Goal: Information Seeking & Learning: Learn about a topic

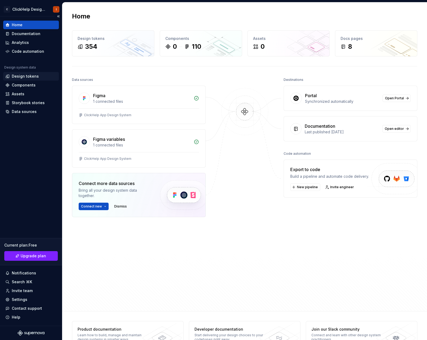
click at [32, 77] on div "Design tokens" at bounding box center [25, 76] width 27 height 5
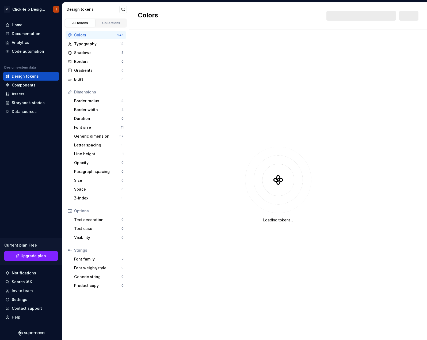
click at [85, 32] on div "Colors 245" at bounding box center [96, 35] width 60 height 9
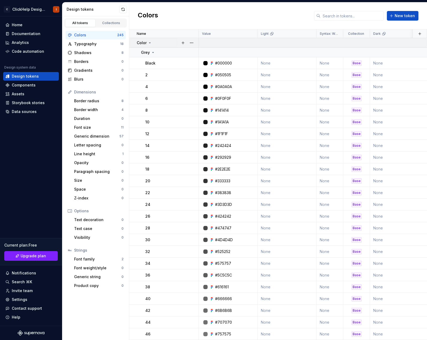
click at [148, 44] on icon at bounding box center [150, 43] width 4 height 4
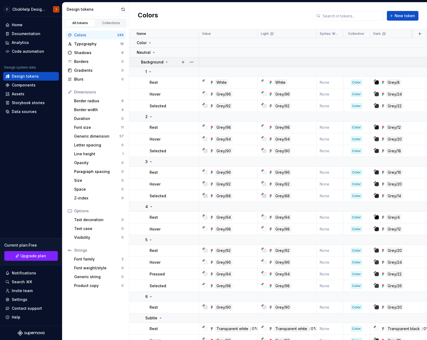
click at [165, 62] on icon at bounding box center [167, 62] width 4 height 4
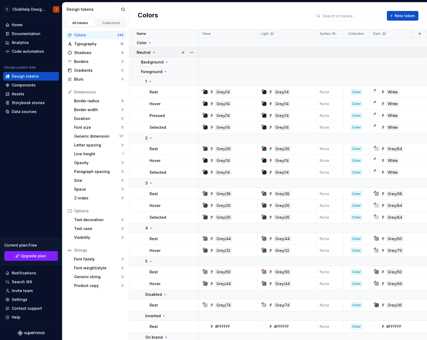
click at [153, 52] on icon at bounding box center [154, 52] width 4 height 4
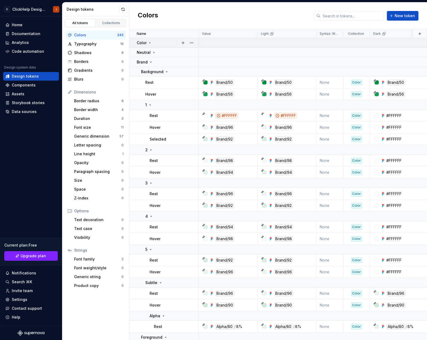
click at [150, 42] on icon at bounding box center [150, 43] width 4 height 4
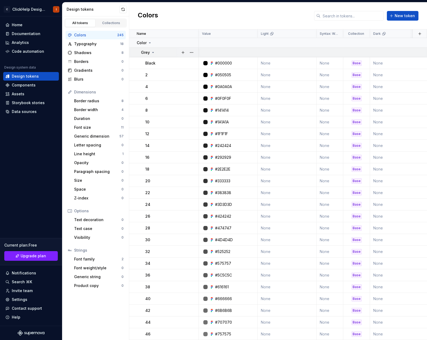
click at [150, 52] on div "Grey" at bounding box center [148, 52] width 14 height 5
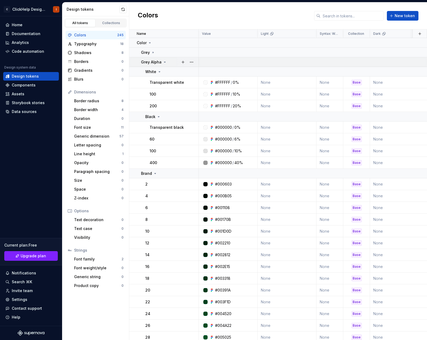
click at [151, 63] on p "Grey Alpha" at bounding box center [151, 61] width 21 height 5
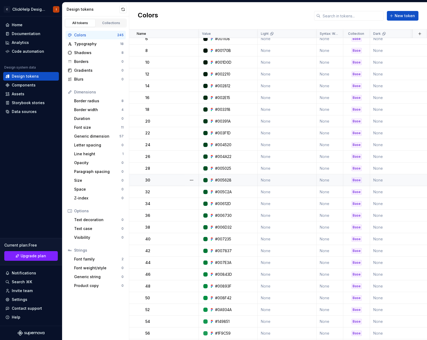
scroll to position [54, 0]
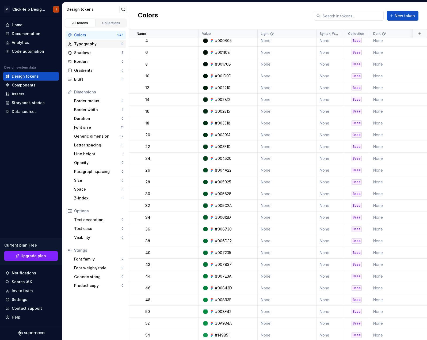
click at [102, 45] on div "Typography" at bounding box center [97, 43] width 46 height 5
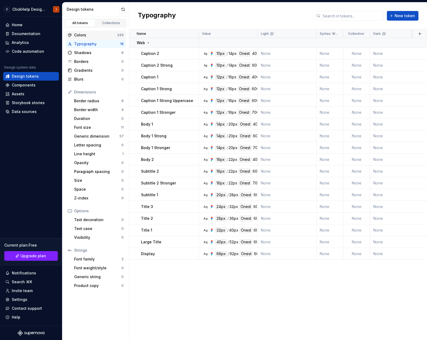
click at [102, 36] on div "Colors" at bounding box center [95, 34] width 43 height 5
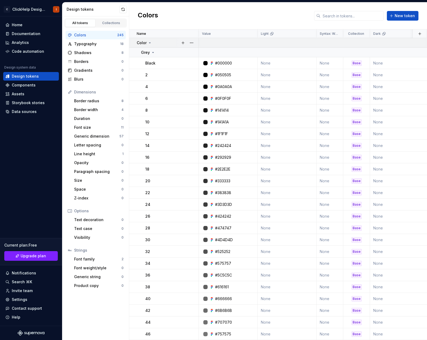
click at [153, 41] on div "Color" at bounding box center [168, 42] width 62 height 5
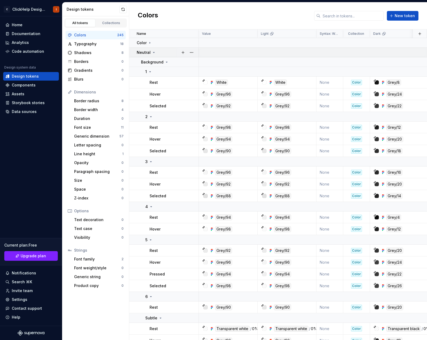
click at [151, 52] on div "Neutral" at bounding box center [146, 52] width 19 height 5
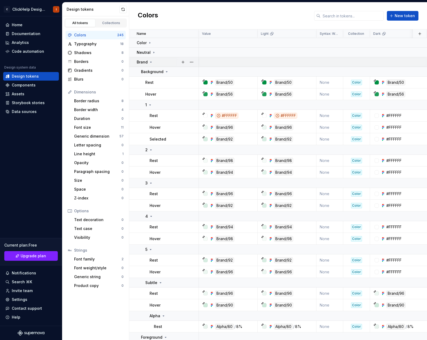
click at [151, 61] on icon at bounding box center [151, 62] width 4 height 4
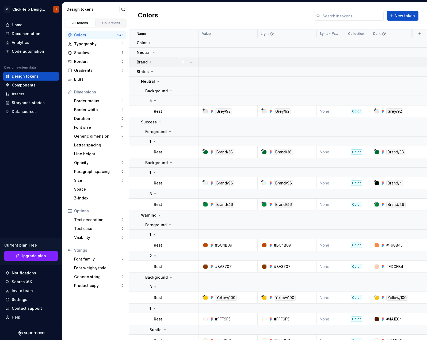
click at [151, 61] on icon at bounding box center [151, 62] width 4 height 4
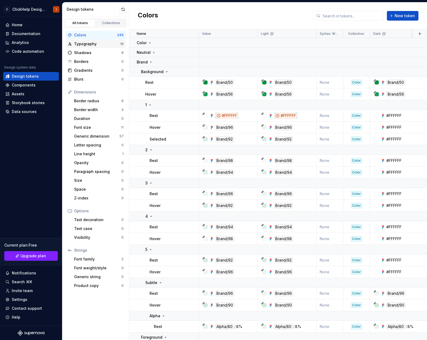
click at [92, 43] on div "Typography" at bounding box center [97, 43] width 46 height 5
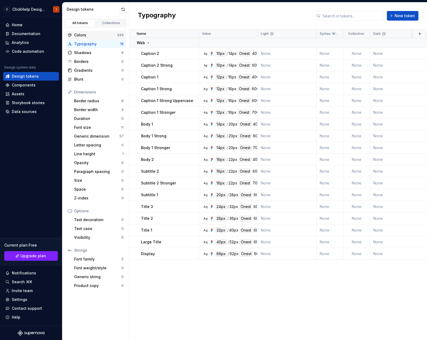
click at [94, 34] on div "Colors" at bounding box center [95, 34] width 43 height 5
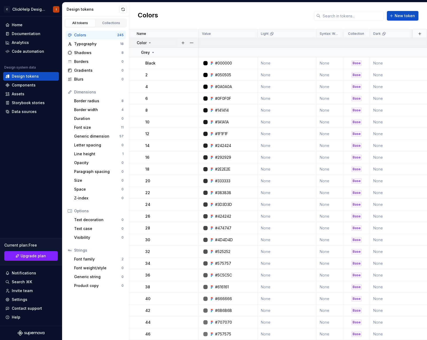
click at [150, 44] on icon at bounding box center [150, 43] width 4 height 4
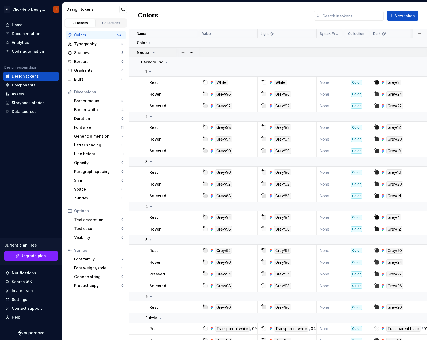
click at [147, 54] on p "Neutral" at bounding box center [144, 52] width 14 height 5
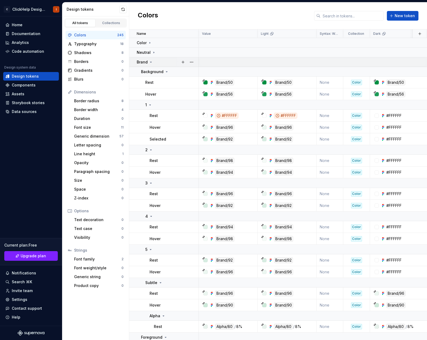
click at [148, 62] on div "Brand" at bounding box center [145, 61] width 16 height 5
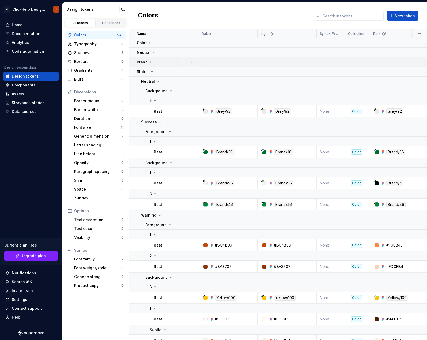
click at [148, 62] on div "Brand" at bounding box center [145, 61] width 16 height 5
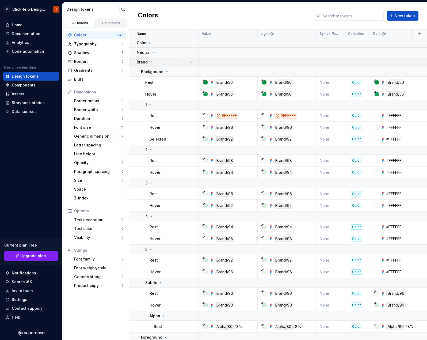
click at [153, 62] on div "Brand" at bounding box center [168, 61] width 62 height 5
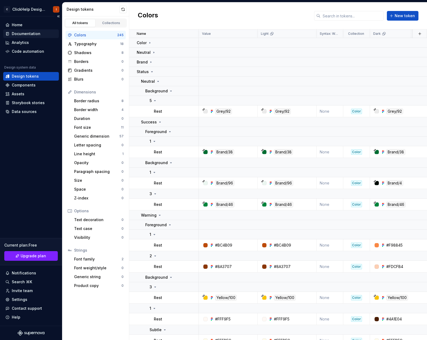
click at [41, 32] on div "Documentation" at bounding box center [30, 33] width 51 height 5
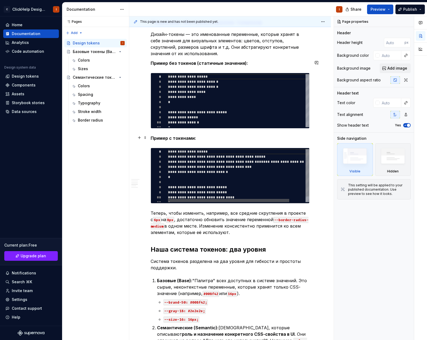
scroll to position [268, 0]
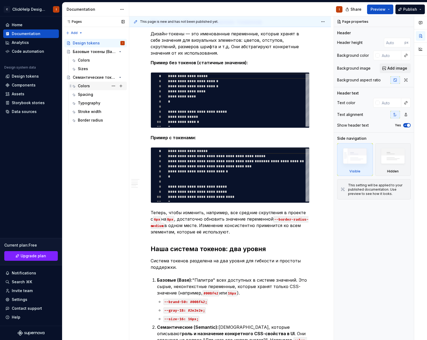
click at [94, 86] on div "Colors" at bounding box center [101, 85] width 47 height 7
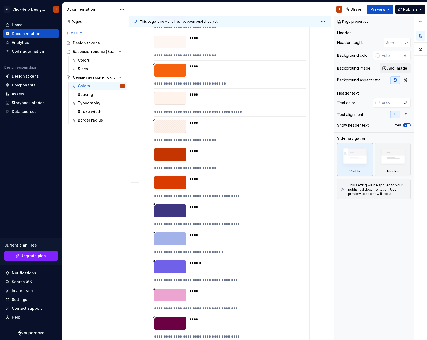
scroll to position [2718, 0]
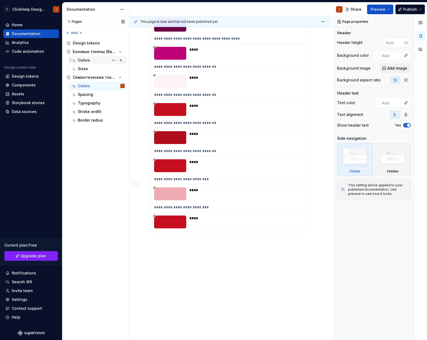
click at [94, 59] on div "Colors" at bounding box center [101, 60] width 47 height 7
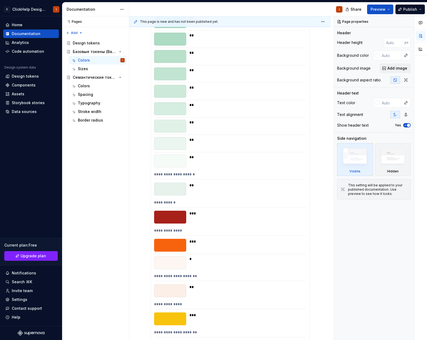
scroll to position [1928, 0]
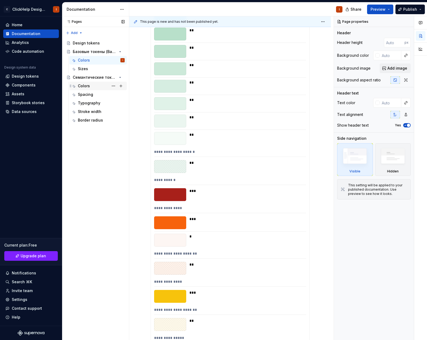
click at [97, 85] on div "Colors" at bounding box center [101, 85] width 47 height 7
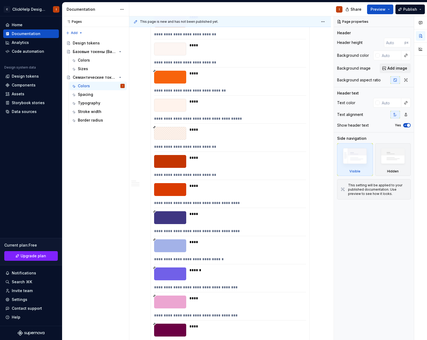
scroll to position [2410, 0]
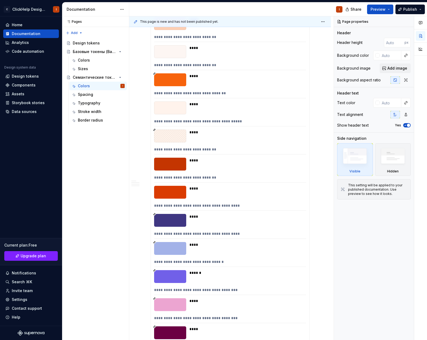
click at [175, 137] on div at bounding box center [170, 136] width 32 height 13
type textarea "*"
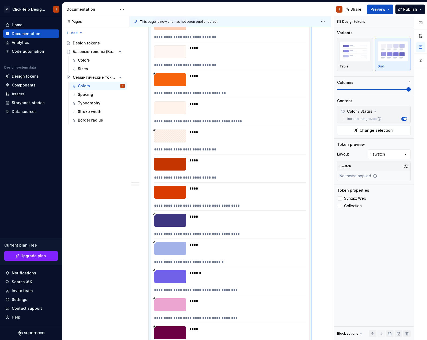
click at [166, 137] on div at bounding box center [170, 136] width 32 height 13
click at [193, 132] on div "****" at bounding box center [247, 132] width 114 height 5
click at [156, 130] on icon at bounding box center [154, 130] width 3 height 3
click at [154, 130] on icon at bounding box center [154, 130] width 3 height 3
